Goal: Transaction & Acquisition: Purchase product/service

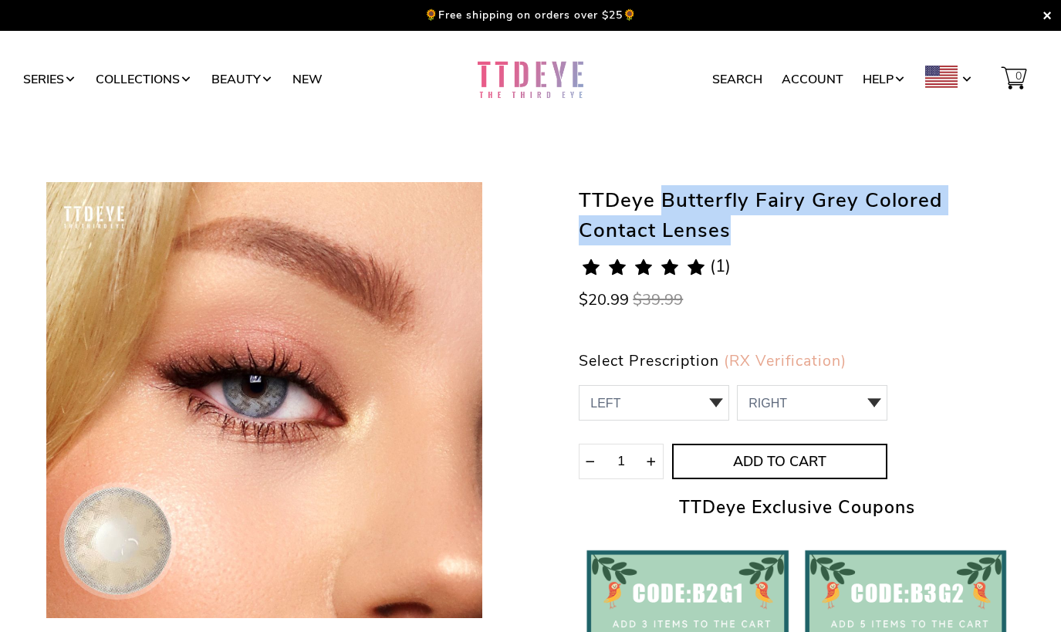
drag, startPoint x: 657, startPoint y: 198, endPoint x: 947, endPoint y: 221, distance: 290.3
click at [947, 220] on h1 "TTDeye Butterfly Fairy Grey Colored Contact Lenses" at bounding box center [797, 213] width 436 height 63
drag, startPoint x: 947, startPoint y: 221, endPoint x: 879, endPoint y: 191, distance: 74.3
copy h1 "Butterfly Fairy Grey Colored Contact Lenses"
click at [699, 197] on h1 "TTDeye Butterfly Fairy Grey Colored Contact Lenses" at bounding box center [797, 213] width 436 height 63
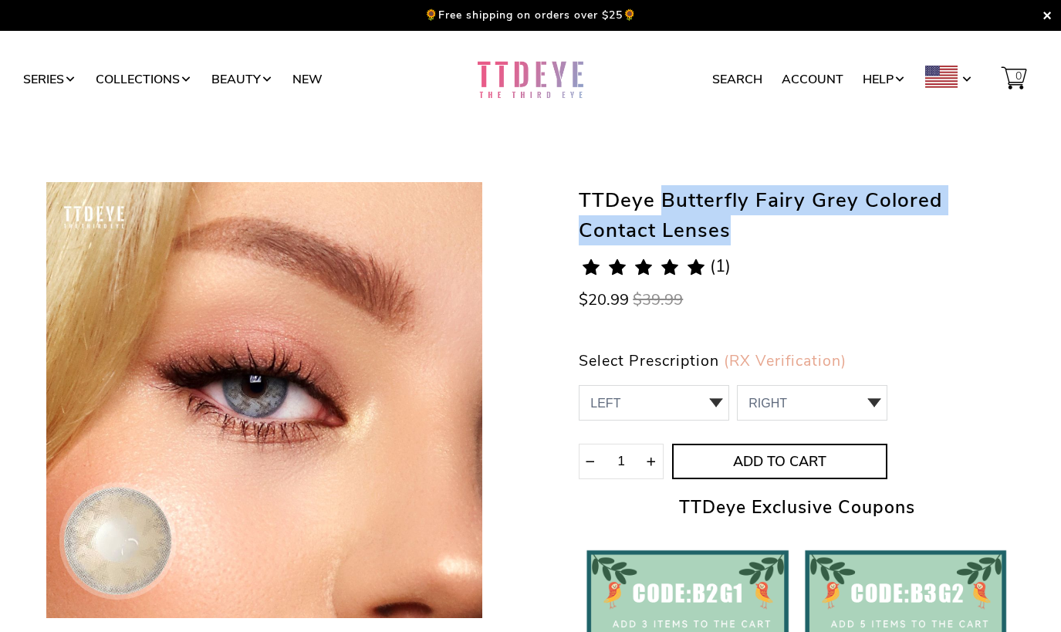
click at [699, 197] on h1 "TTDeye Butterfly Fairy Grey Colored Contact Lenses" at bounding box center [797, 213] width 436 height 63
drag, startPoint x: 651, startPoint y: 200, endPoint x: 928, endPoint y: 225, distance: 277.4
click at [928, 225] on h1 "TTDeye Butterfly Fairy Grey Colored Contact Lenses" at bounding box center [797, 213] width 436 height 63
click at [669, 192] on h1 "TTDeye Butterfly Fairy Grey Colored Contact Lenses" at bounding box center [797, 213] width 436 height 63
drag, startPoint x: 664, startPoint y: 193, endPoint x: 793, endPoint y: 242, distance: 137.0
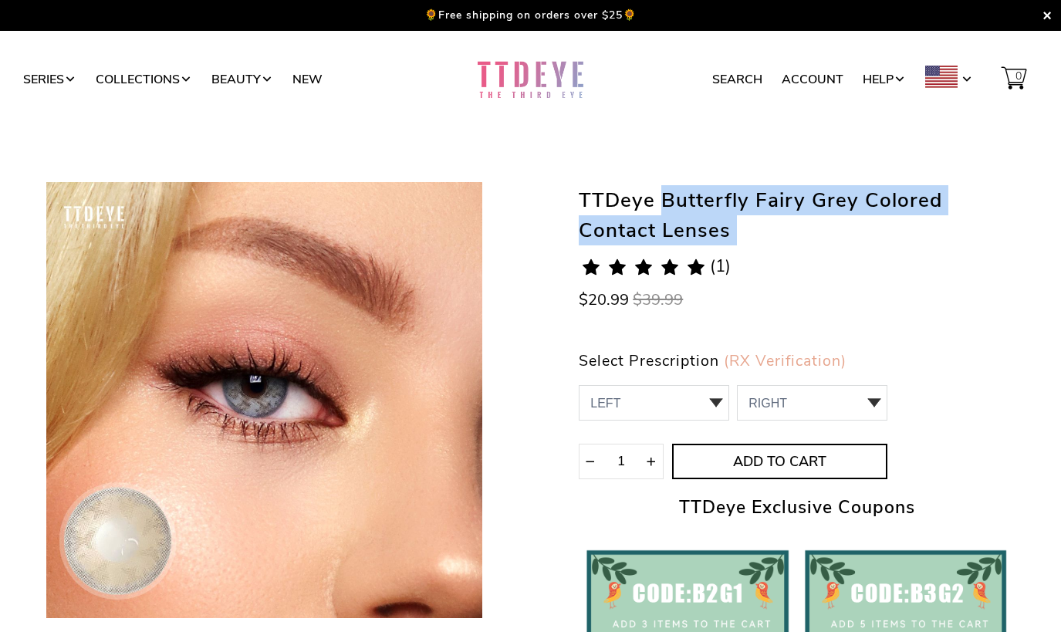
click at [793, 242] on h1 "TTDeye Butterfly Fairy Grey Colored Contact Lenses" at bounding box center [797, 213] width 436 height 63
drag, startPoint x: 793, startPoint y: 242, endPoint x: 698, endPoint y: 203, distance: 101.7
copy h1 "Butterfly Fairy Grey Colored Contact Lenses"
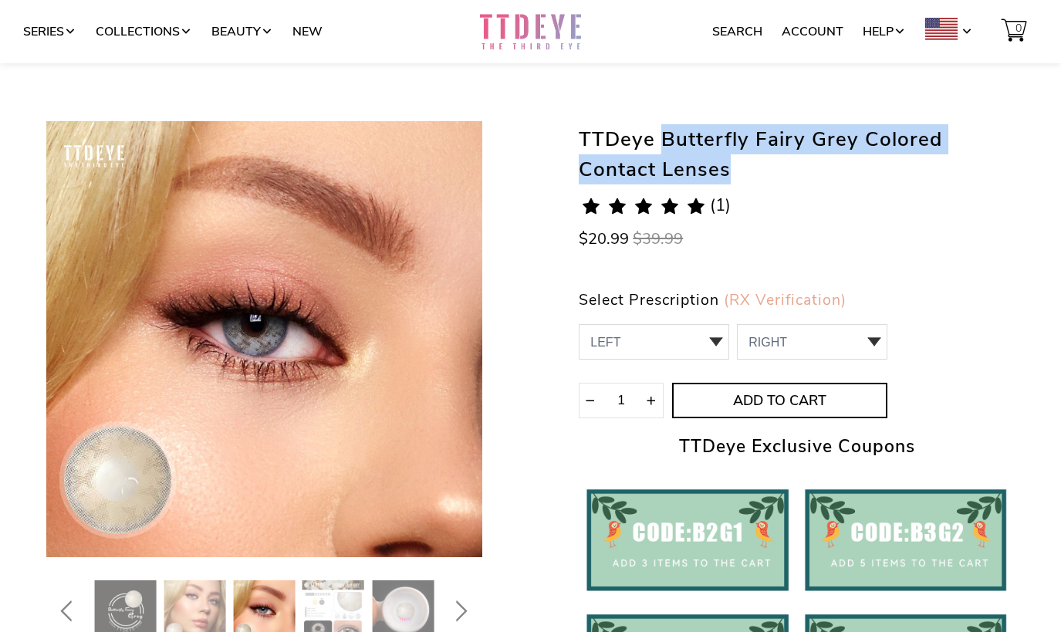
scroll to position [150, 0]
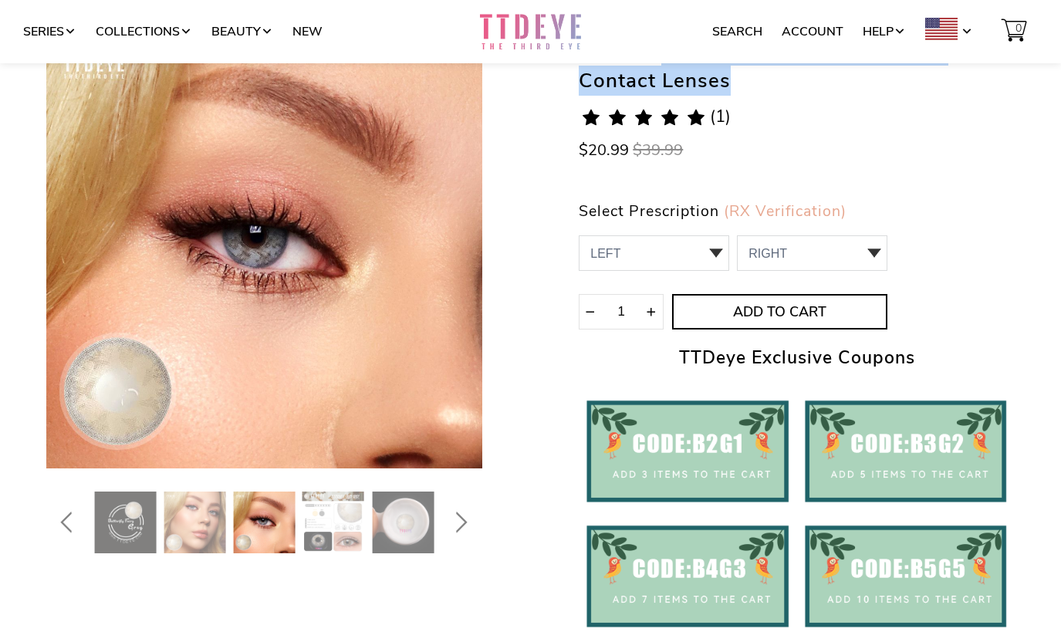
click at [473, 536] on icon "Next" at bounding box center [458, 522] width 29 height 37
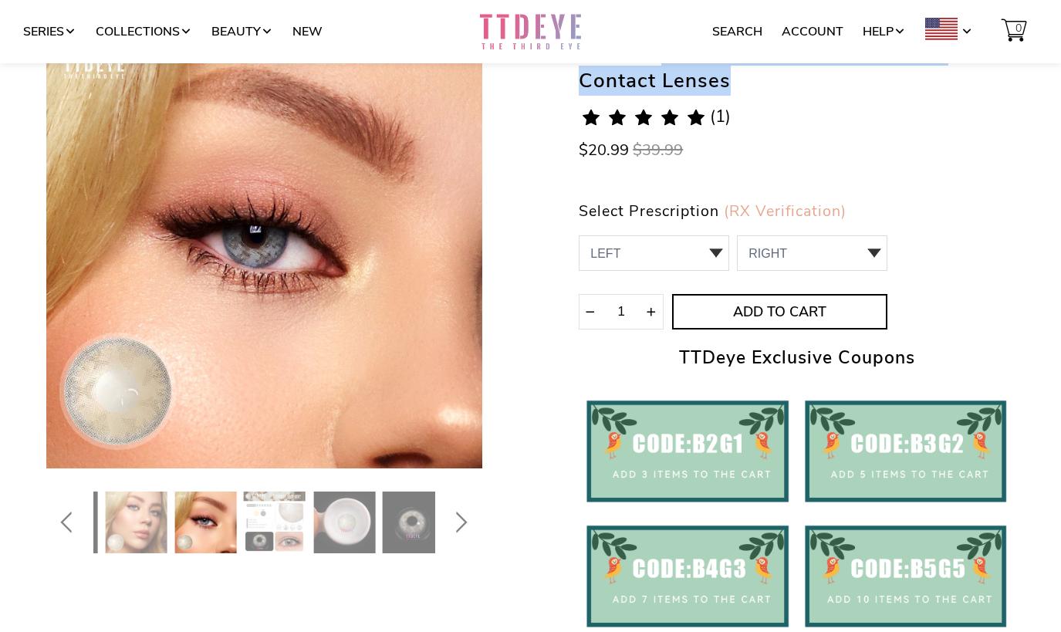
click at [461, 526] on icon "Next" at bounding box center [458, 522] width 29 height 37
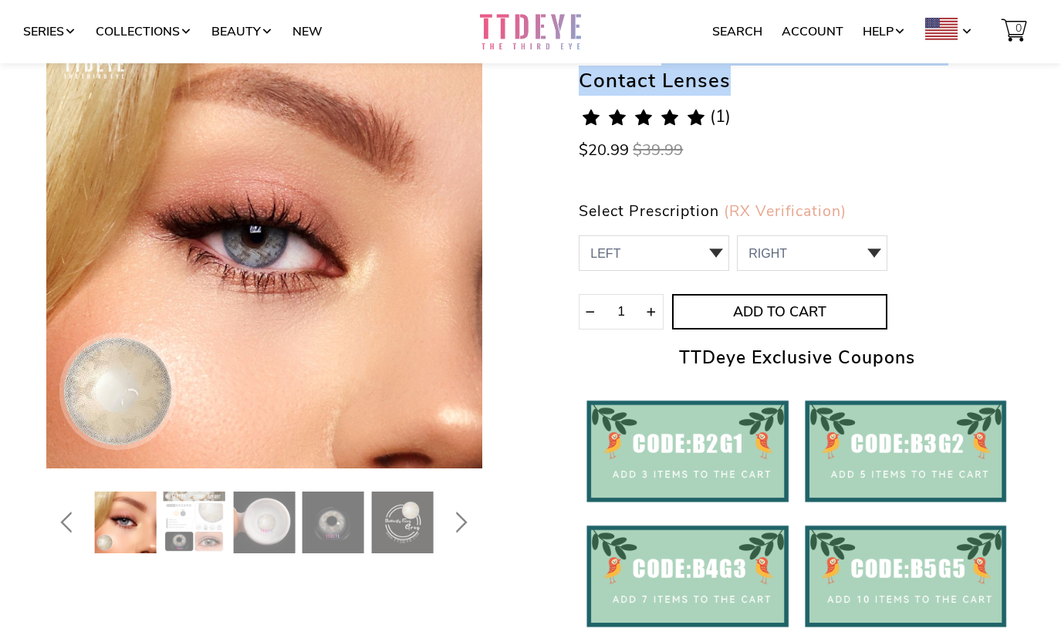
click at [188, 518] on img at bounding box center [195, 523] width 62 height 62
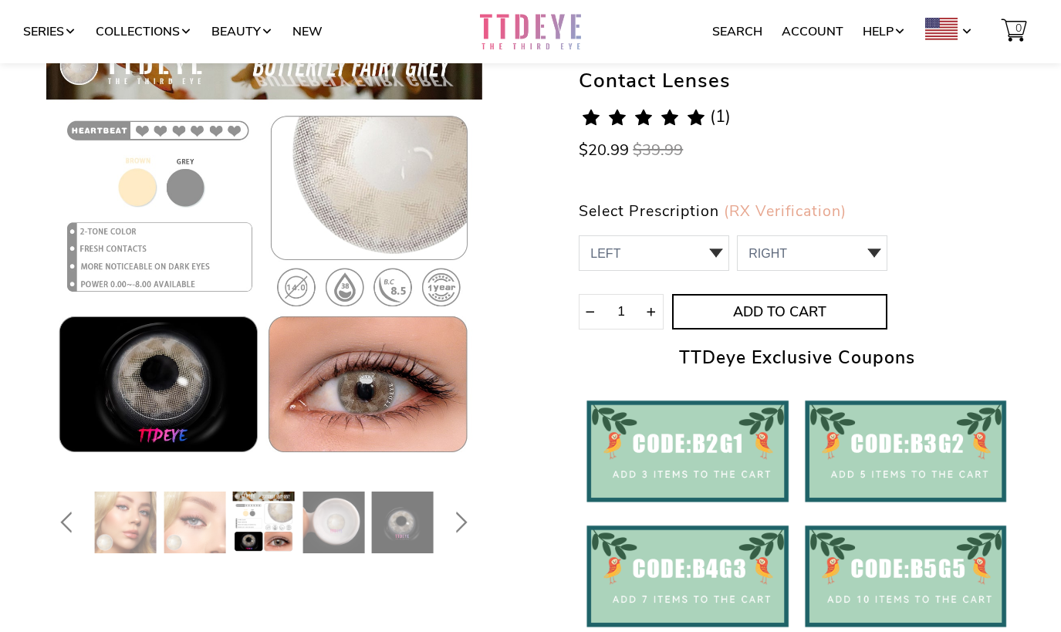
click at [958, 30] on link at bounding box center [949, 31] width 48 height 29
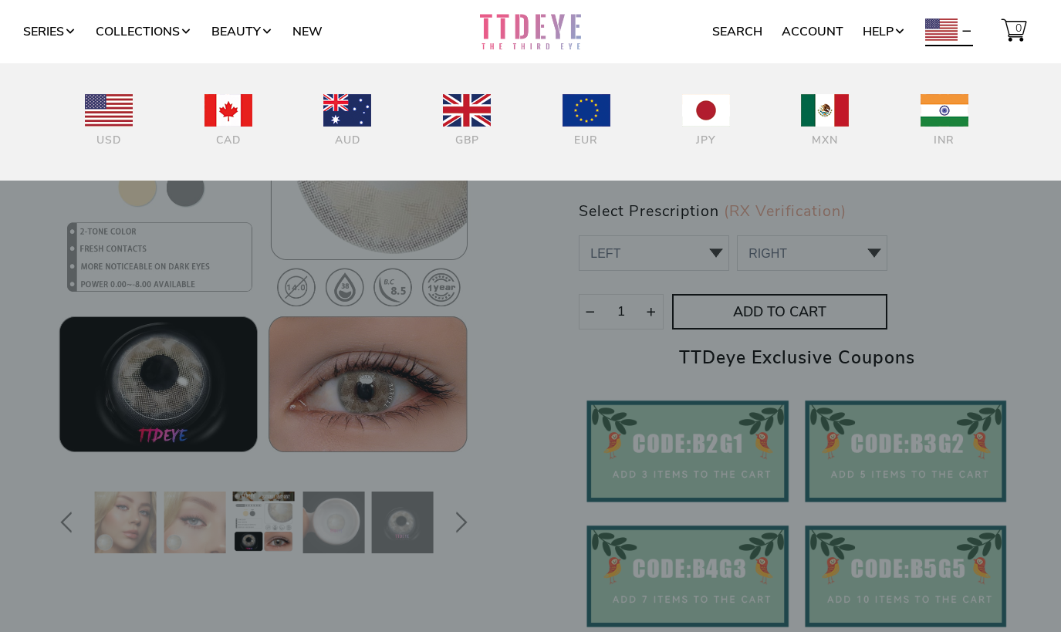
click at [467, 128] on div at bounding box center [467, 113] width 48 height 38
click at [472, 120] on img at bounding box center [467, 110] width 48 height 32
click at [529, 262] on div at bounding box center [530, 316] width 1061 height 632
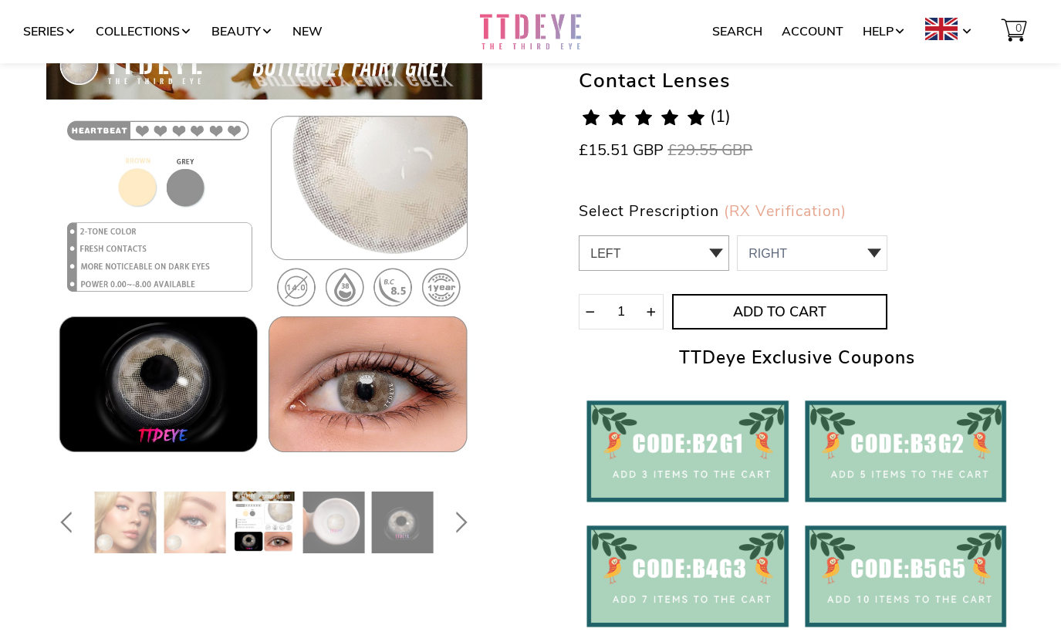
click at [668, 248] on select "LEFT -2.75,-3.00,-4.50,-4.75,-5.00,-6.50,-7.00,-7.50 0 -2.75 1 -3.00 2 -4.50 3 …" at bounding box center [654, 252] width 150 height 35
click at [924, 282] on div "TTDeye Butterfly Fairy Grey Colored Contact Lenses 5.0 rating (1 votes) (1) £15…" at bounding box center [797, 366] width 436 height 669
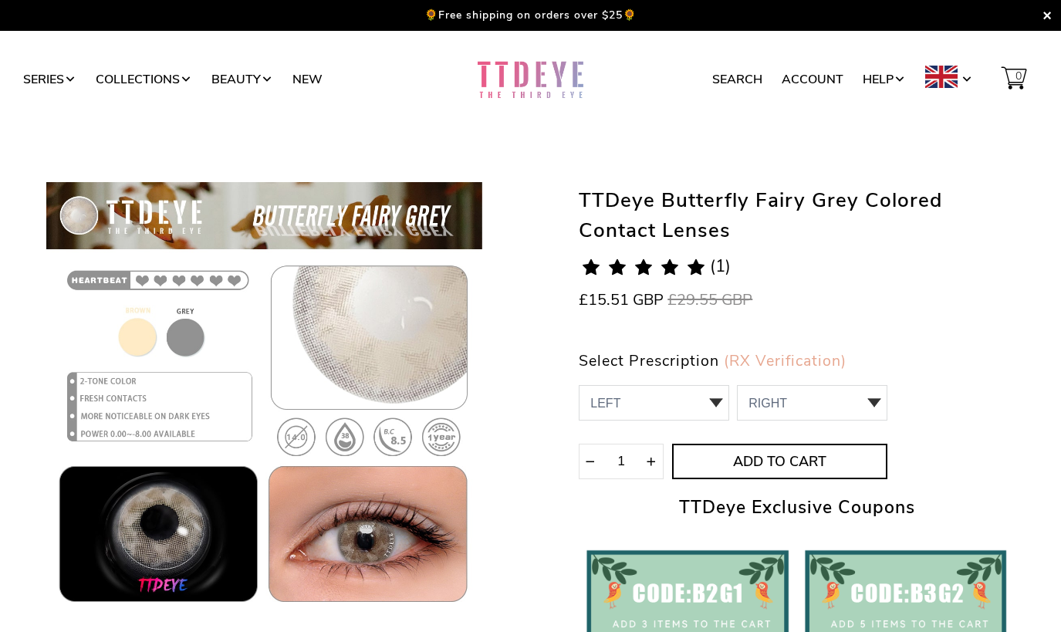
scroll to position [1, 0]
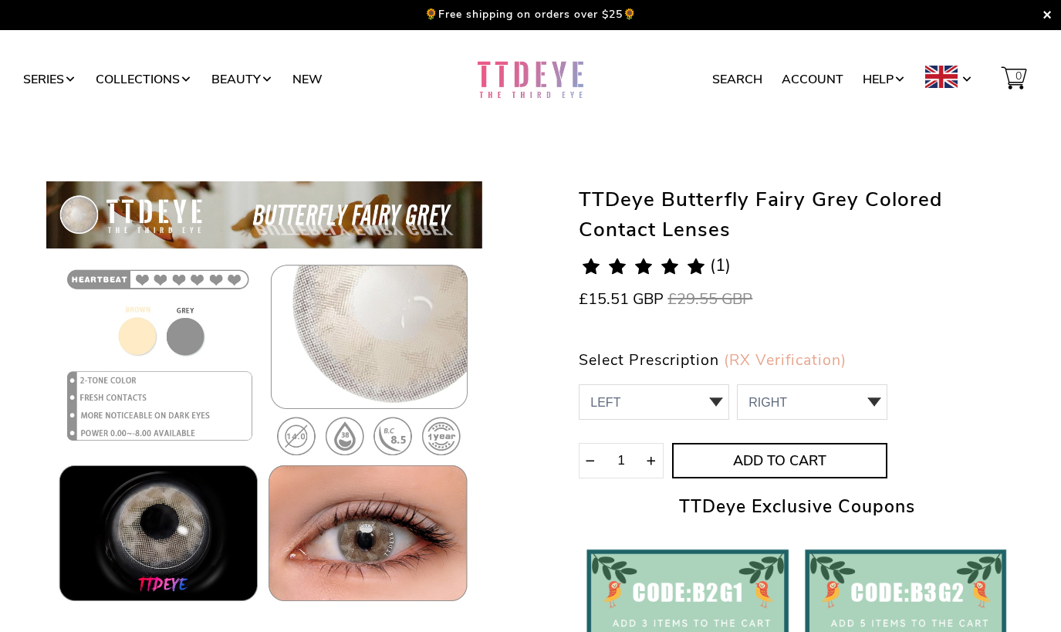
click at [445, 206] on img at bounding box center [264, 399] width 436 height 436
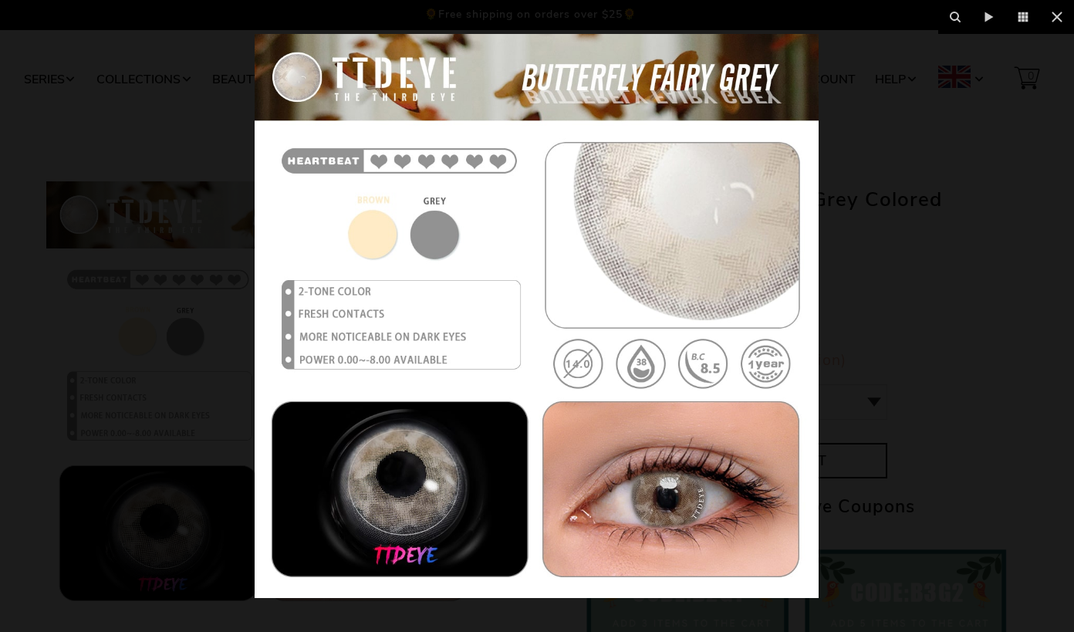
click at [1052, 11] on icon at bounding box center [1057, 17] width 19 height 19
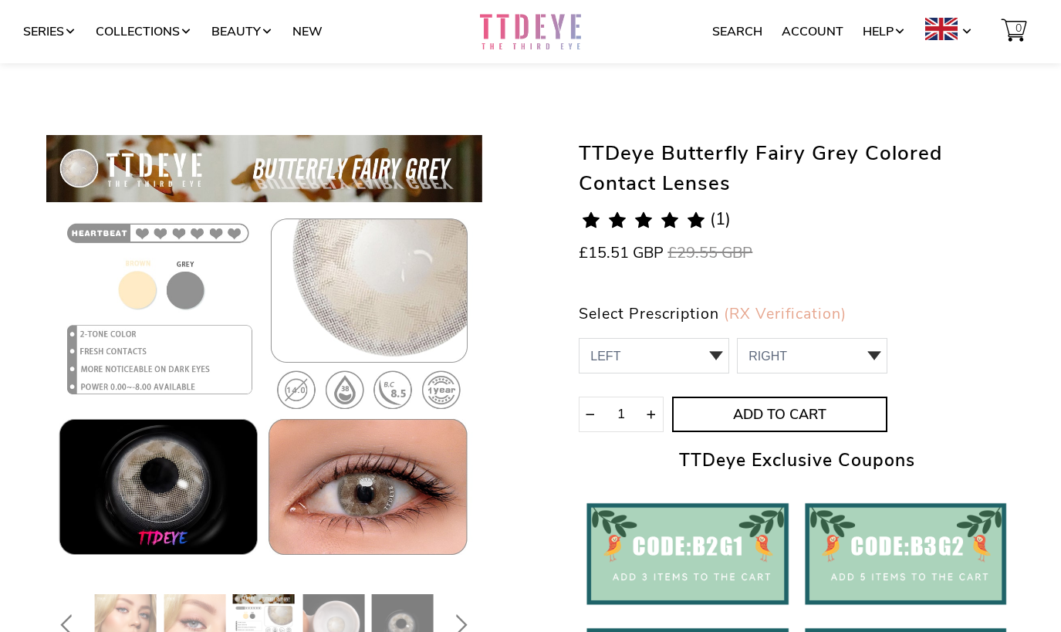
scroll to position [48, 0]
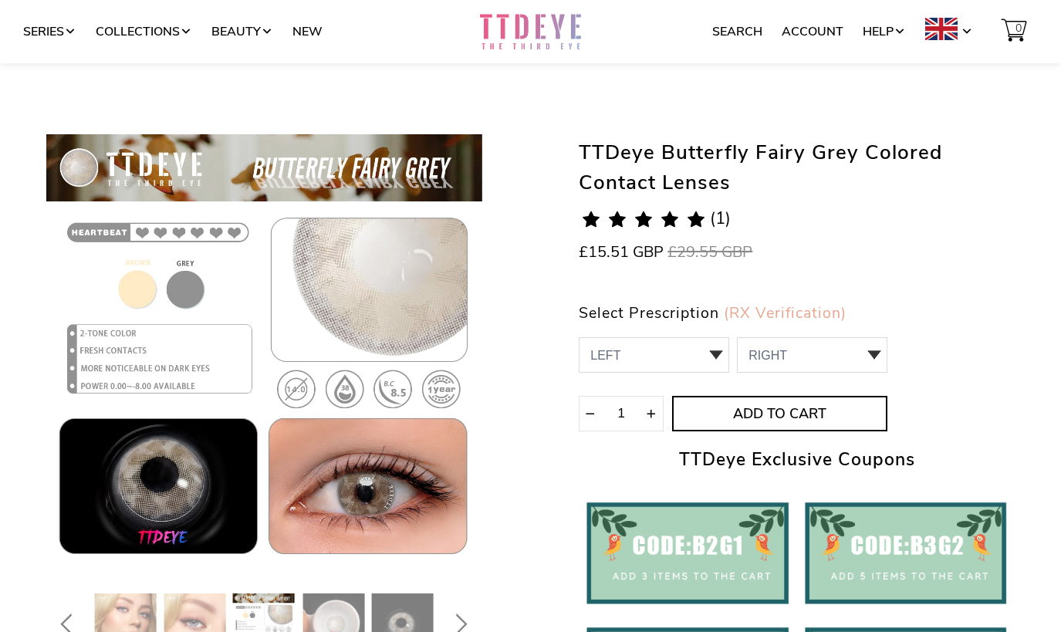
click at [191, 606] on img at bounding box center [195, 624] width 62 height 62
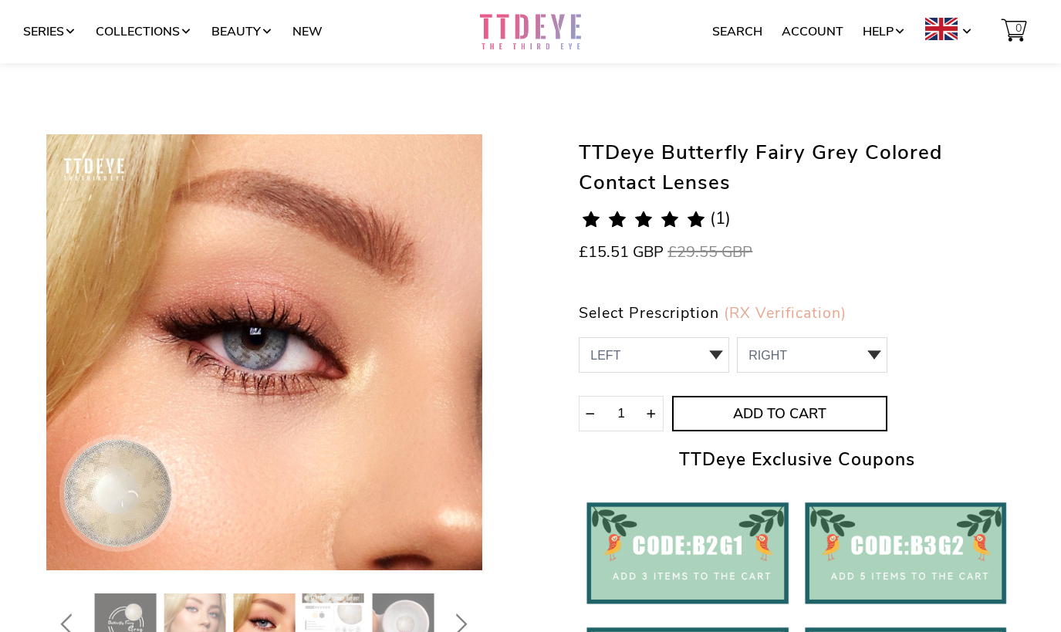
click at [343, 610] on img at bounding box center [334, 624] width 62 height 62
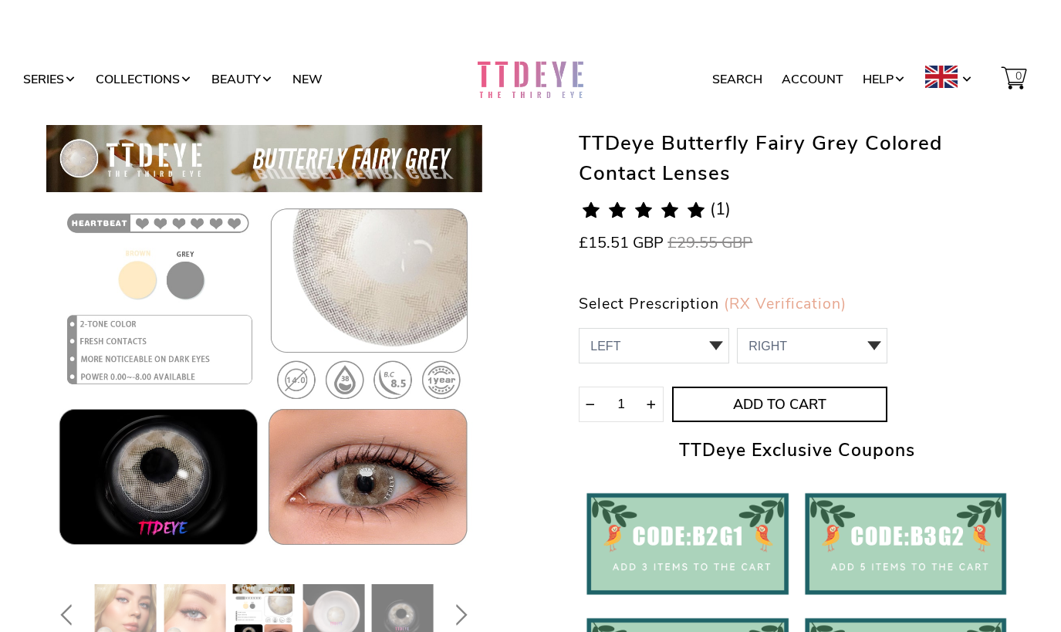
scroll to position [0, 0]
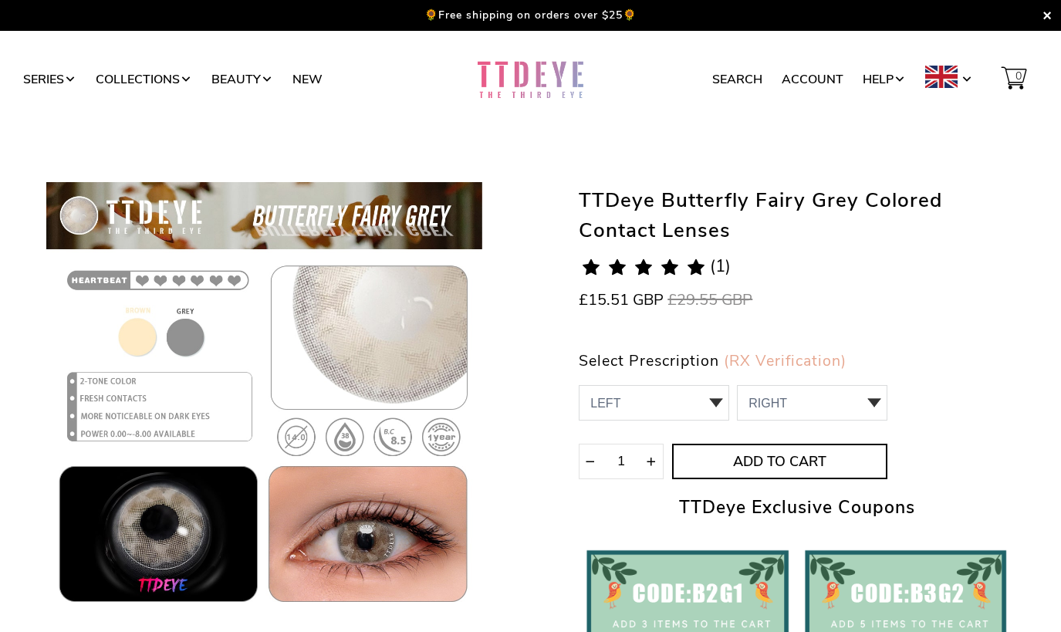
click at [341, 140] on div "TTDeye Butterfly Fairy Grey Colored Contact Lenses 5.0 rating (1 votes) (1) £15…" at bounding box center [531, 451] width 985 height 840
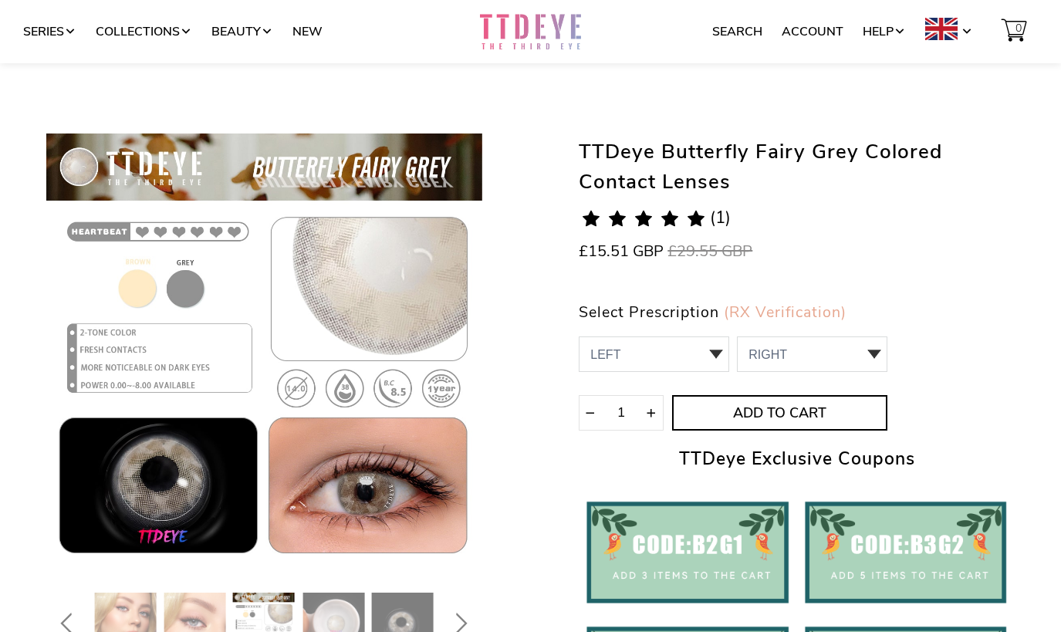
scroll to position [115, 0]
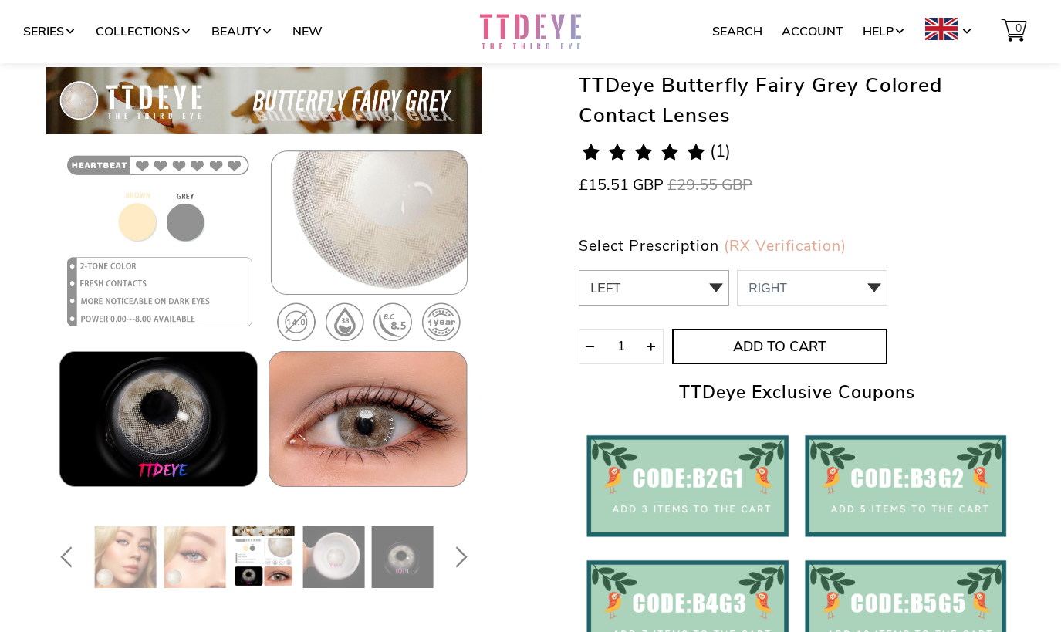
click at [617, 289] on select "LEFT -2.75,-3.00,-4.50,-4.75,-5.00,-6.50,-7.00,-7.50 0 -2.75 1 -3.00 2 -4.50 3 …" at bounding box center [654, 287] width 150 height 35
click at [862, 266] on form "Select Prescription (RX Verification) LEFT -2.75,-3.00,-4.50,-4.75,-5.00,-6.50,…" at bounding box center [733, 301] width 309 height 127
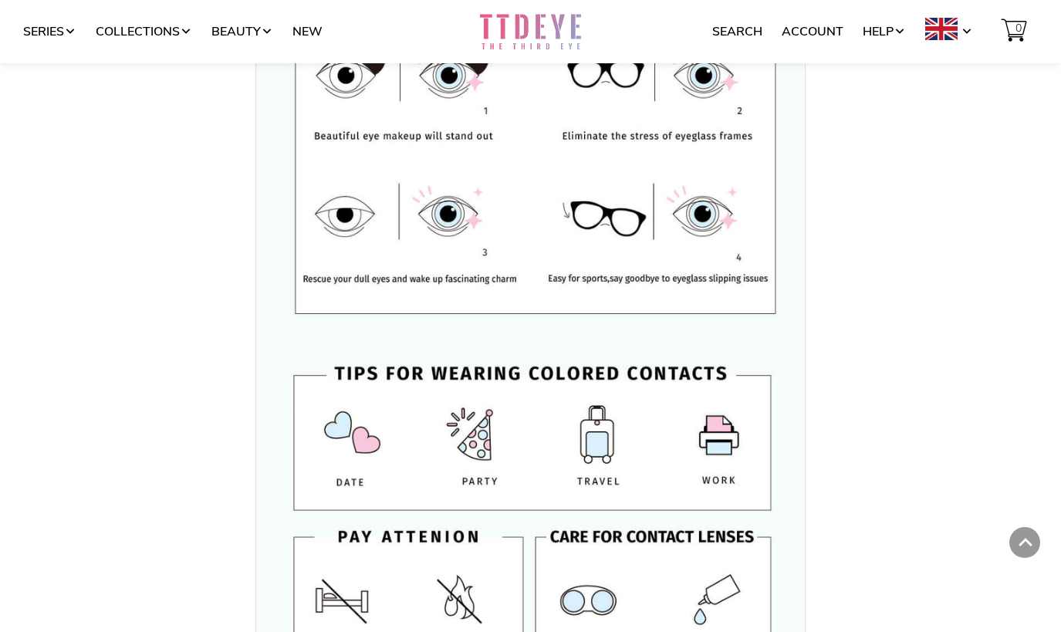
scroll to position [2747, 0]
